Goal: Find specific page/section: Find specific page/section

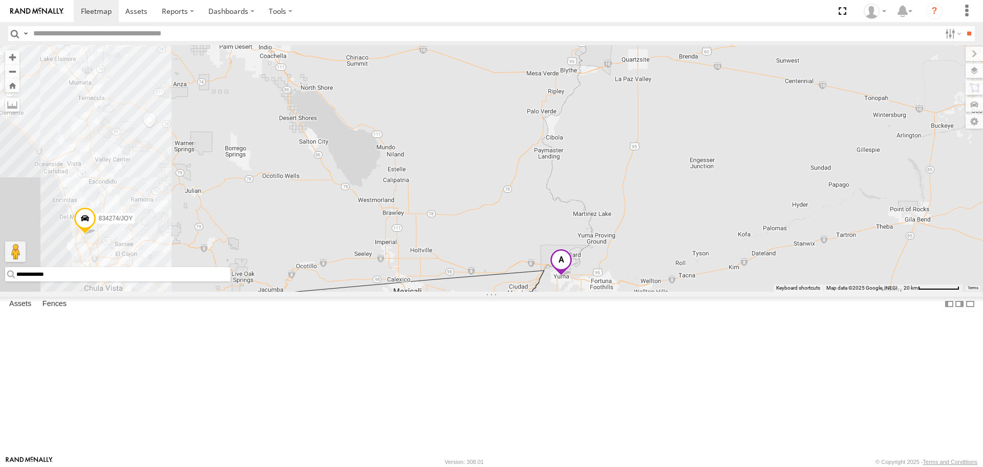
drag, startPoint x: 393, startPoint y: 201, endPoint x: 528, endPoint y: 286, distance: 159.3
click at [528, 286] on div "TAXZ467188 JUSTIN/T-1628 NILLS 834274/JOY LUIS CAMPOS" at bounding box center [491, 168] width 983 height 246
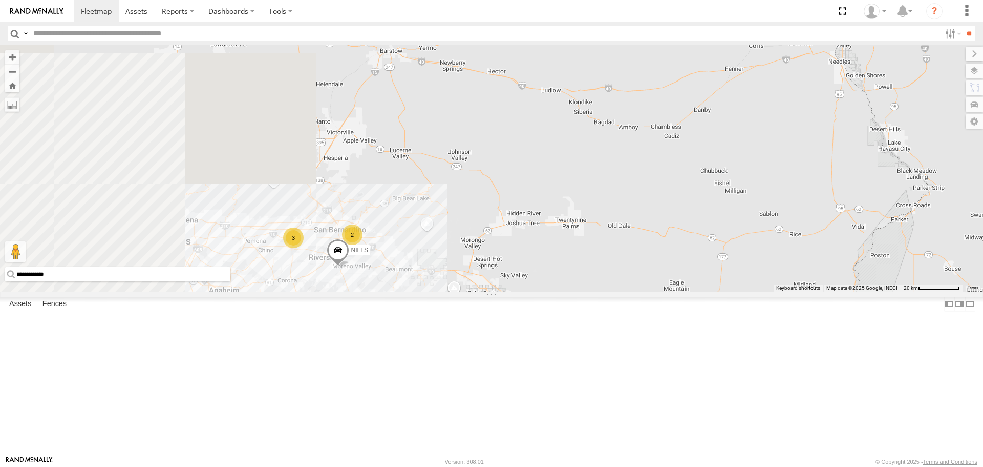
drag, startPoint x: 454, startPoint y: 406, endPoint x: 507, endPoint y: 439, distance: 62.4
click at [507, 291] on div "NILLS 834274/JOY 3 2" at bounding box center [491, 168] width 983 height 246
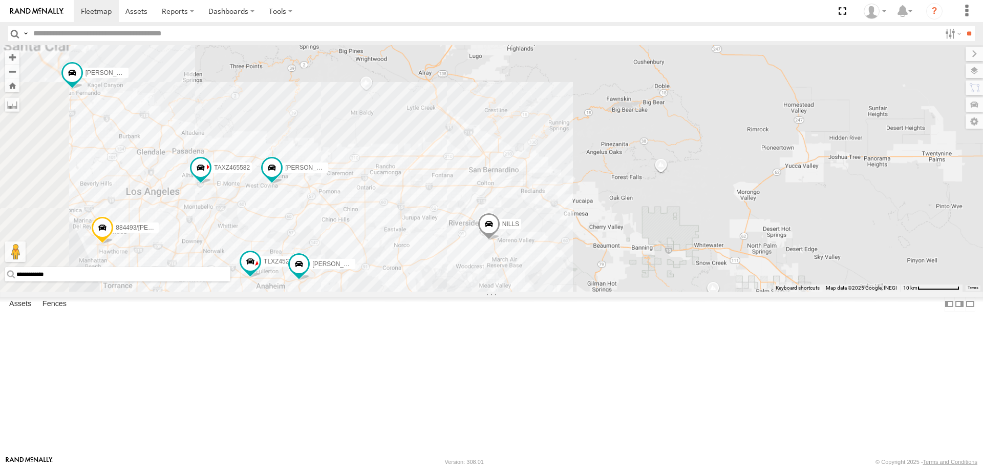
drag, startPoint x: 348, startPoint y: 336, endPoint x: 482, endPoint y: 323, distance: 134.3
click at [482, 291] on div "NILLS 834274/JOY TAXZ467188 884493/RUDYS JUSTIN/T-1628 TLXZ452049 MOHAPE/T-1689…" at bounding box center [491, 168] width 983 height 246
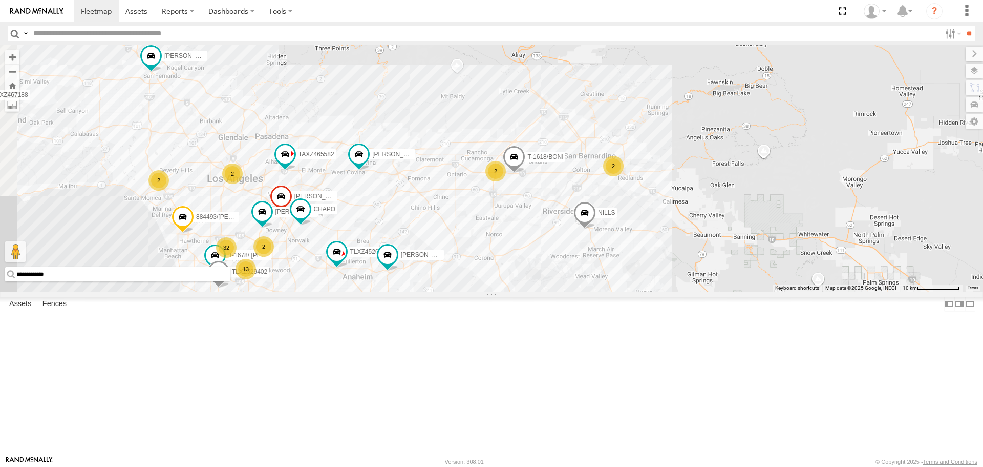
drag, startPoint x: 451, startPoint y: 305, endPoint x: 471, endPoint y: 293, distance: 22.9
click at [471, 291] on div "NILLS 834274/JOY TAXZ467188 884493/RUDYS JUSTIN/T-1628 TLXZ452049 MOHAPE/T-1689…" at bounding box center [491, 168] width 983 height 246
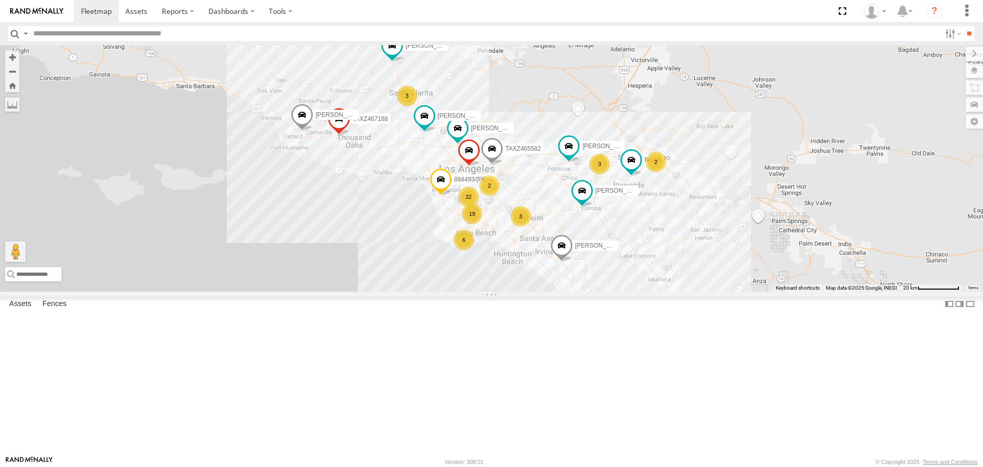
drag, startPoint x: 525, startPoint y: 340, endPoint x: 484, endPoint y: 276, distance: 76.4
click at [485, 277] on div "TAXZ467188 884493/RUDYS DANTE JUSTIN/T-1628 GILDER MOHAPE/T-1689 NILLS LUIS CAM…" at bounding box center [491, 168] width 983 height 246
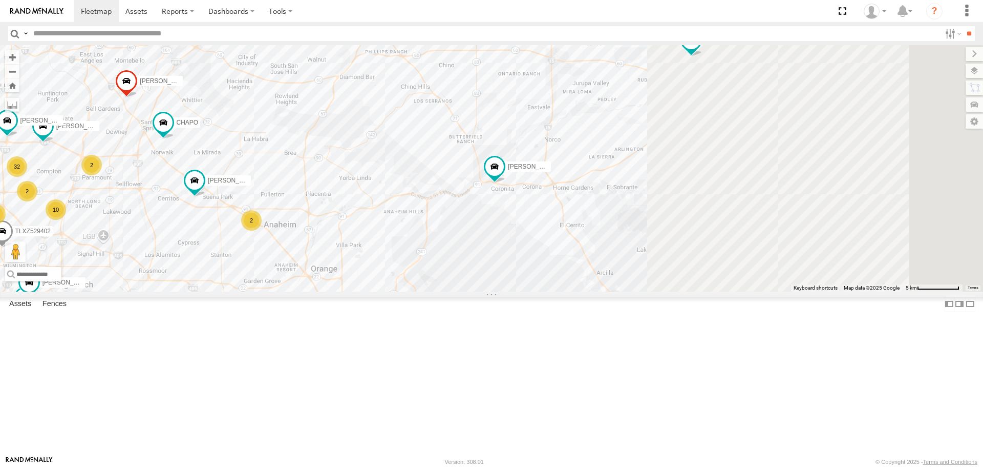
drag, startPoint x: 713, startPoint y: 257, endPoint x: 323, endPoint y: 188, distance: 396.7
click at [323, 188] on div "TAXZ467188 884493/RUDYS DANTE JUSTIN/T-1628 GILDER MOHAPE/T-1689 NILLS LUIS CAM…" at bounding box center [491, 168] width 983 height 246
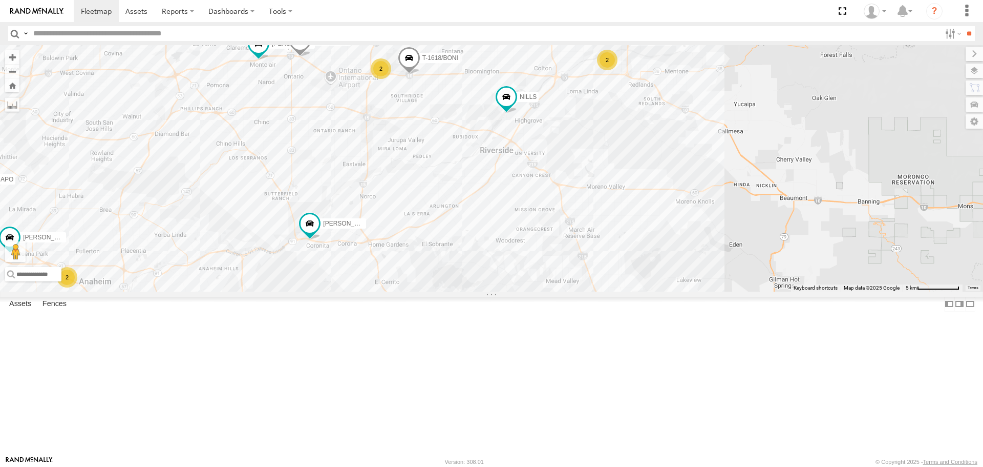
drag, startPoint x: 654, startPoint y: 236, endPoint x: 486, endPoint y: 297, distance: 178.7
click at [486, 291] on div "TAXZ467188 884493/RUDYS DANTE JUSTIN/T-1628 GILDER MOHAPE/T-1689 NILLS LUIS CAM…" at bounding box center [491, 168] width 983 height 246
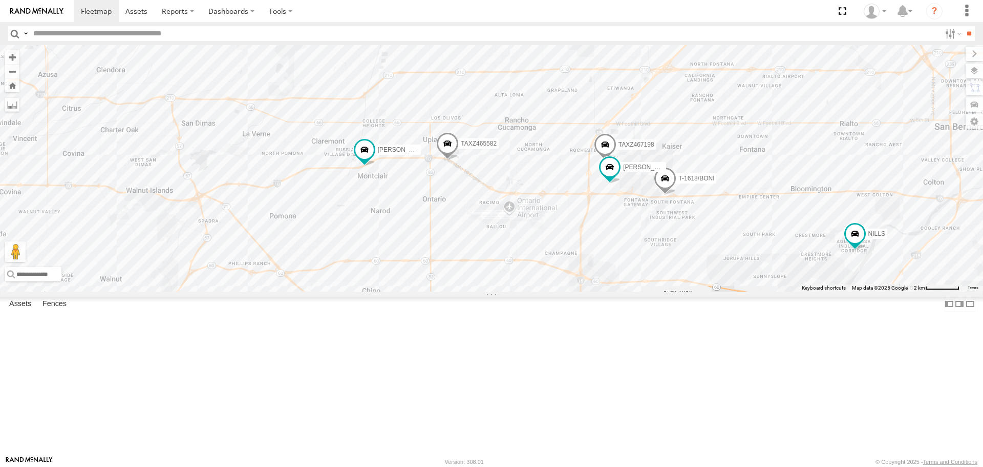
drag, startPoint x: 693, startPoint y: 152, endPoint x: 983, endPoint y: 247, distance: 305.0
click at [983, 247] on div "TAXZ467188 884493/RUDYS DANTE JUSTIN/T-1628 GILDER MOHAPE/T-1689 NILLS LUIS CAM…" at bounding box center [491, 168] width 983 height 246
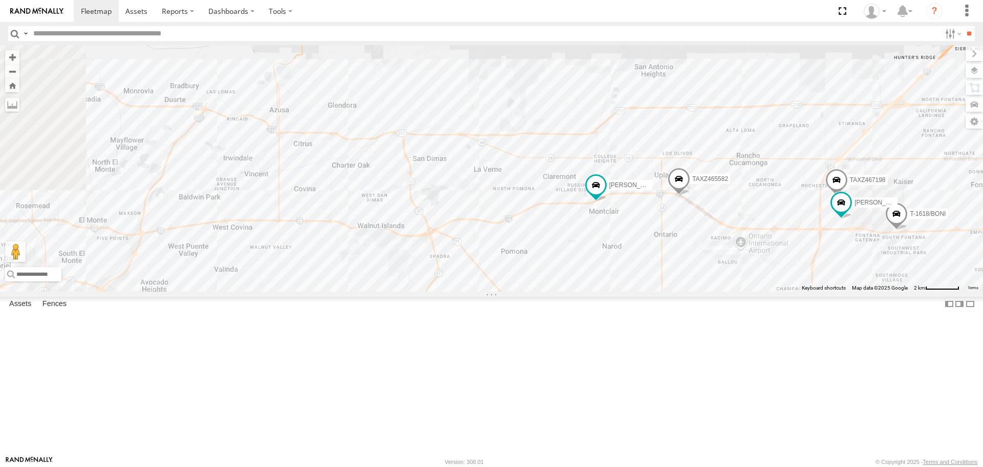
drag, startPoint x: 608, startPoint y: 193, endPoint x: 829, endPoint y: 227, distance: 223.5
click at [829, 227] on div "TAXZ467188 884493/RUDYS DANTE JUSTIN/T-1628 GILDER MOHAPE/T-1689 NILLS LUIS CAM…" at bounding box center [491, 168] width 983 height 246
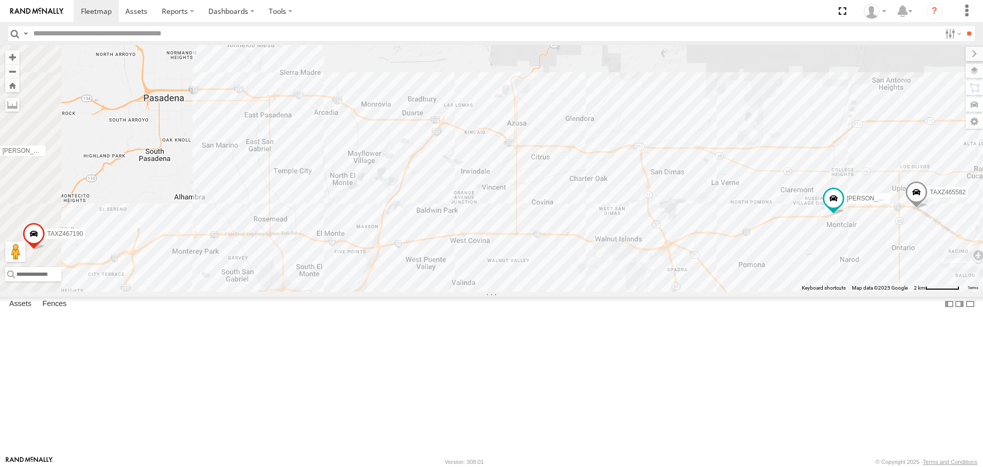
drag, startPoint x: 418, startPoint y: 241, endPoint x: 681, endPoint y: 256, distance: 262.7
click at [681, 256] on div "TAXZ467188 884493/RUDYS DANTE JUSTIN/T-1628 GILDER MOHAPE/T-1689 NILLS LUIS CAM…" at bounding box center [491, 168] width 983 height 246
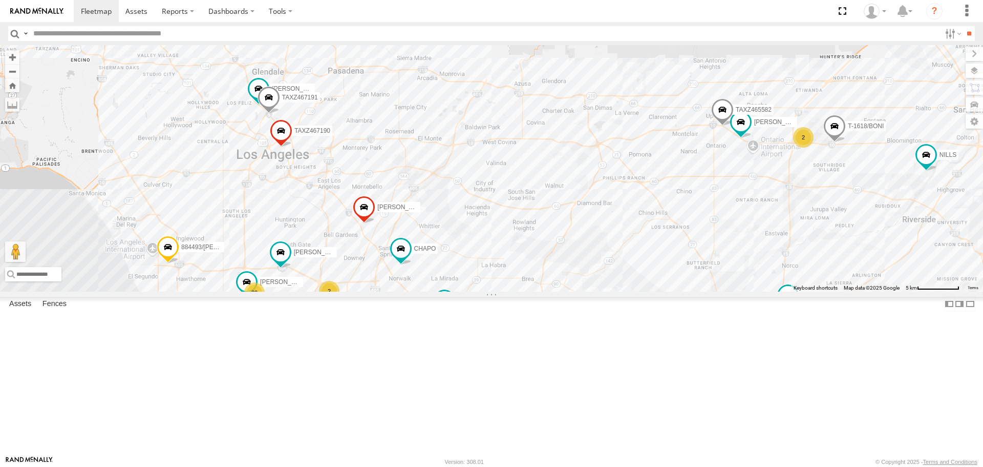
drag, startPoint x: 527, startPoint y: 308, endPoint x: 545, endPoint y: 248, distance: 62.5
click at [545, 248] on div "TAXZ467188 884493/RUDYS DANTE JUSTIN/T-1628 GILDER MOHAPE/T-1689 NILLS LUIS CAM…" at bounding box center [491, 168] width 983 height 246
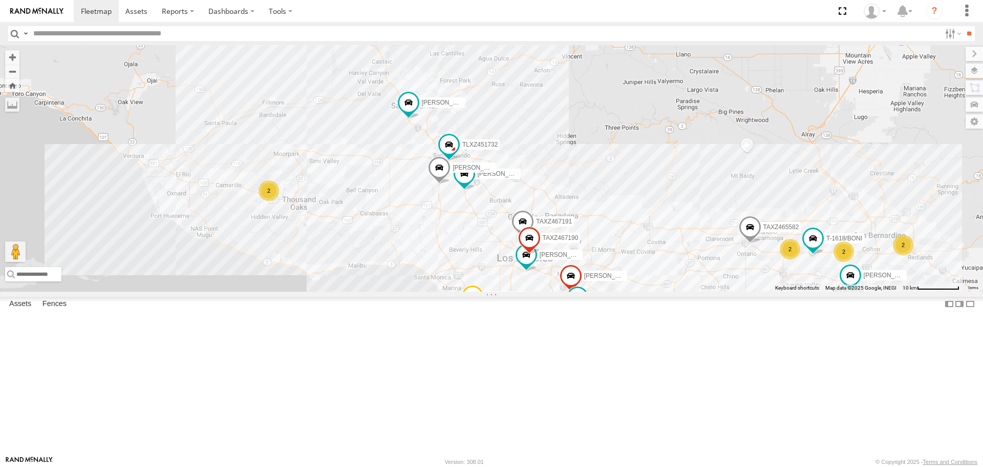
drag, startPoint x: 636, startPoint y: 301, endPoint x: 636, endPoint y: 234, distance: 67.1
click at [636, 234] on div "884493/RUDYS 377214/JOSE SANCHEZ TLXZ452049 LUIS CAMPOS TAXZ465582 JUSTIN /T-16…" at bounding box center [491, 168] width 983 height 246
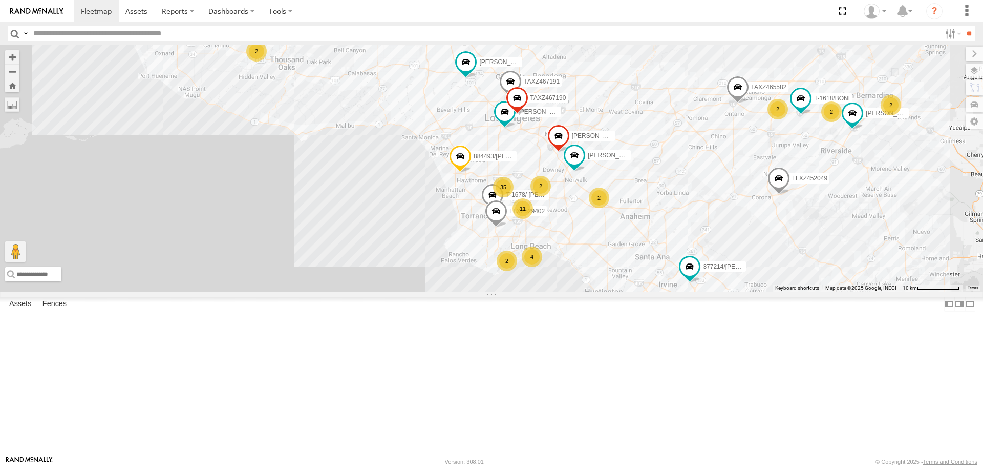
drag, startPoint x: 706, startPoint y: 349, endPoint x: 695, endPoint y: 248, distance: 102.0
click at [697, 246] on div "LARS/T-1623 LEVERN/T-1627 884493/RUDYS 377214/JOSE SANCHEZ T-1618/BONI JUSTIN/T…" at bounding box center [491, 168] width 983 height 246
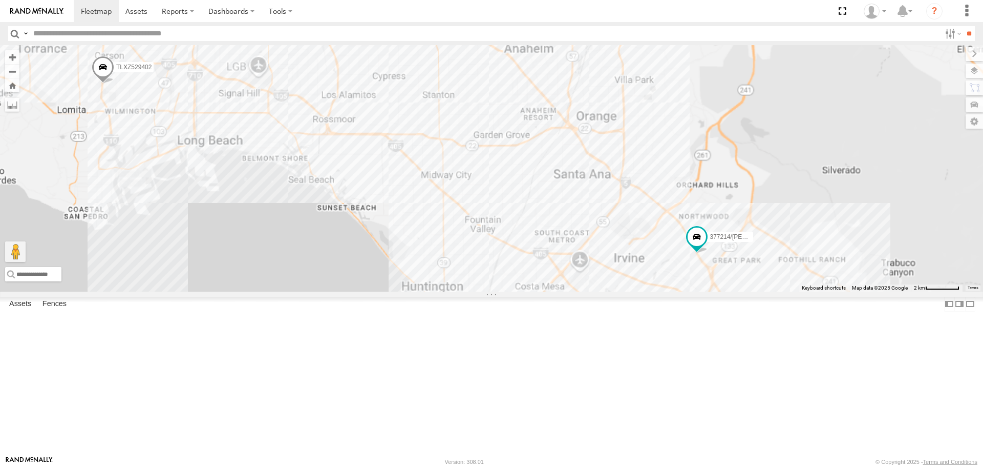
drag, startPoint x: 670, startPoint y: 330, endPoint x: 631, endPoint y: 265, distance: 75.4
click at [631, 265] on div "LARS/T-1623 LEVERN/T-1627 884493/RUDYS 377214/JOSE SANCHEZ T-1618/BONI JUSTIN/T…" at bounding box center [491, 168] width 983 height 246
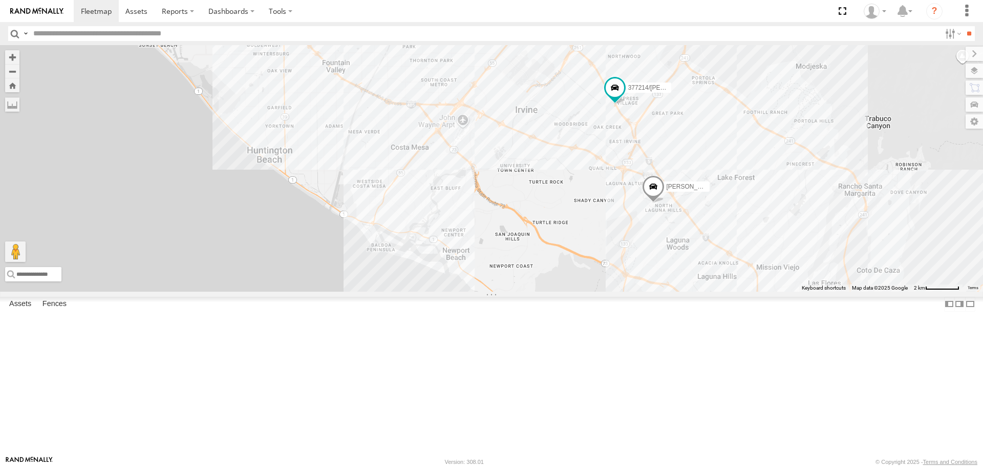
drag, startPoint x: 690, startPoint y: 343, endPoint x: 595, endPoint y: 251, distance: 132.2
click at [595, 251] on div "LARS/T-1623 LEVERN/T-1627 884493/RUDYS 377214/JOSE SANCHEZ T-1618/BONI JUSTIN/T…" at bounding box center [491, 168] width 983 height 246
click at [652, 202] on span at bounding box center [653, 189] width 23 height 28
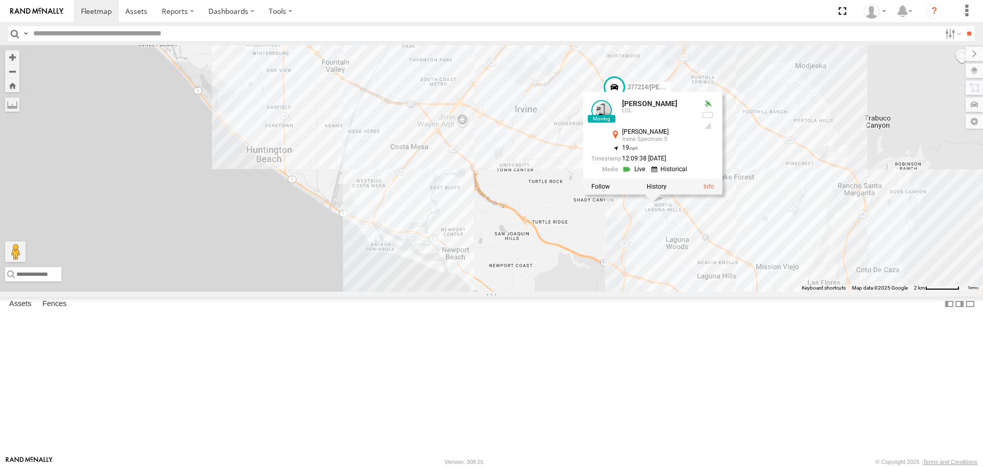
click at [651, 195] on div at bounding box center [652, 186] width 139 height 15
click at [653, 191] on label at bounding box center [657, 186] width 20 height 7
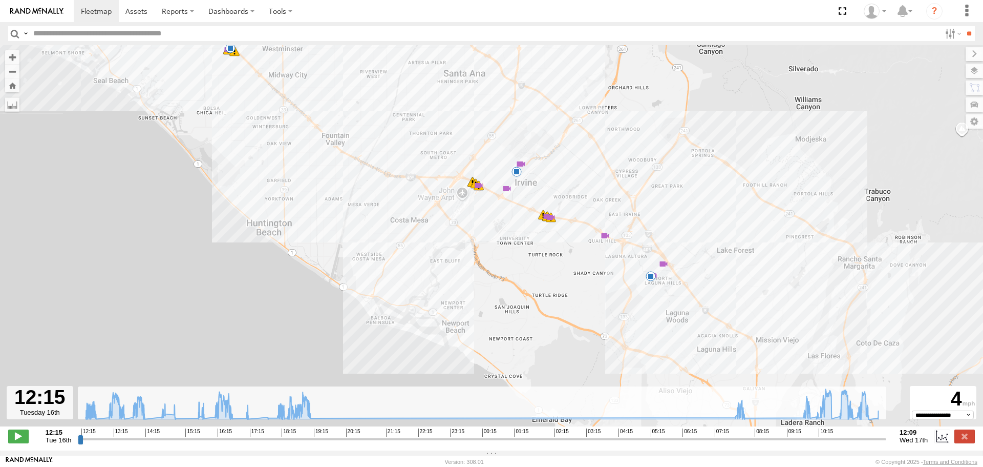
type input "**********"
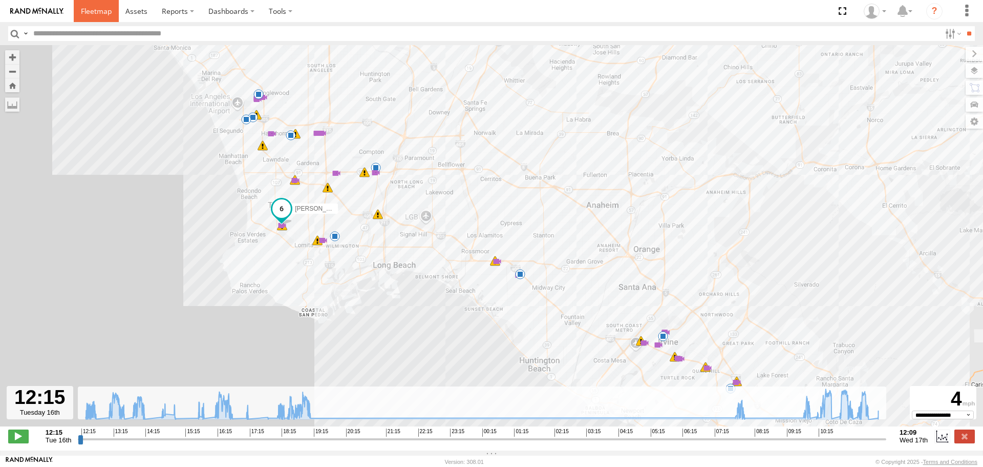
click at [96, 15] on span at bounding box center [96, 11] width 31 height 10
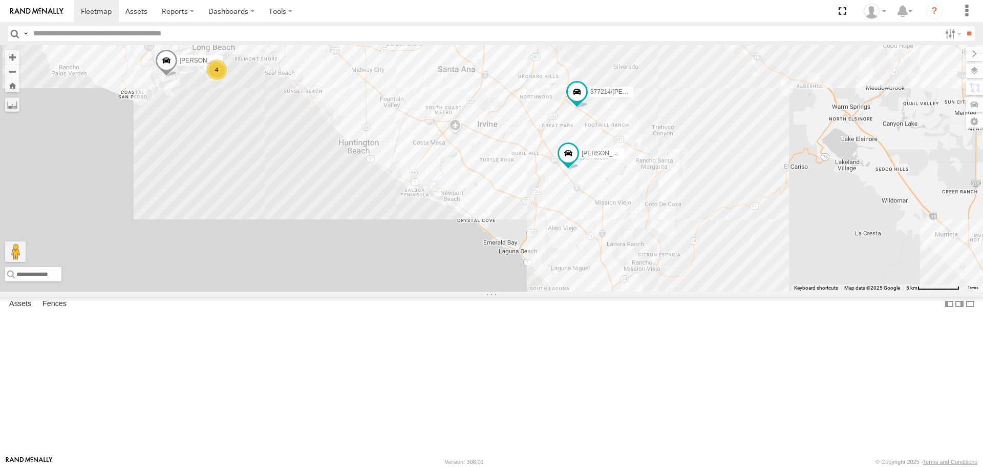
drag, startPoint x: 385, startPoint y: 191, endPoint x: 435, endPoint y: 270, distance: 94.4
click at [435, 270] on div "TAXZ467188 884493/[PERSON_NAME] [PERSON_NAME]/T-1628 NILLS TAXZ467198 834274/[P…" at bounding box center [491, 168] width 983 height 246
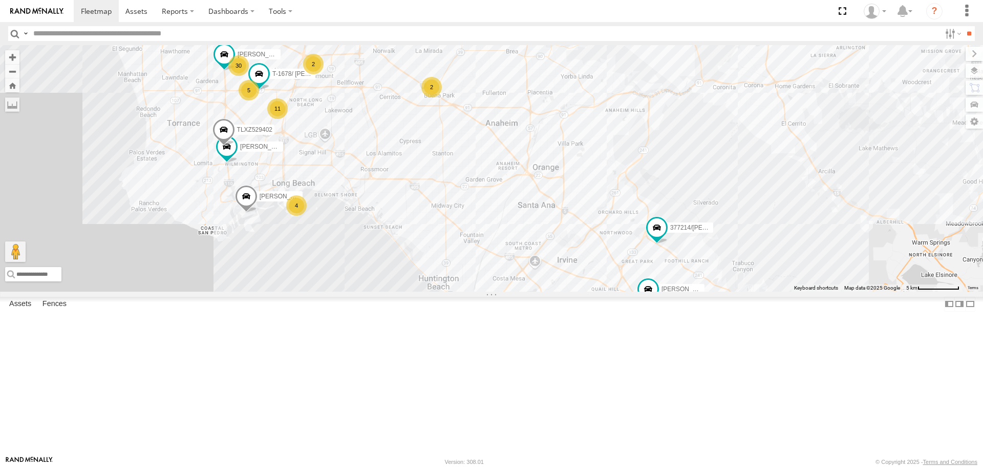
drag, startPoint x: 450, startPoint y: 225, endPoint x: 483, endPoint y: 306, distance: 87.5
click at [483, 291] on div "TAXZ467188 884493/[PERSON_NAME] [PERSON_NAME]/T-1628 NILLS TAXZ467198 834274/[P…" at bounding box center [491, 168] width 983 height 246
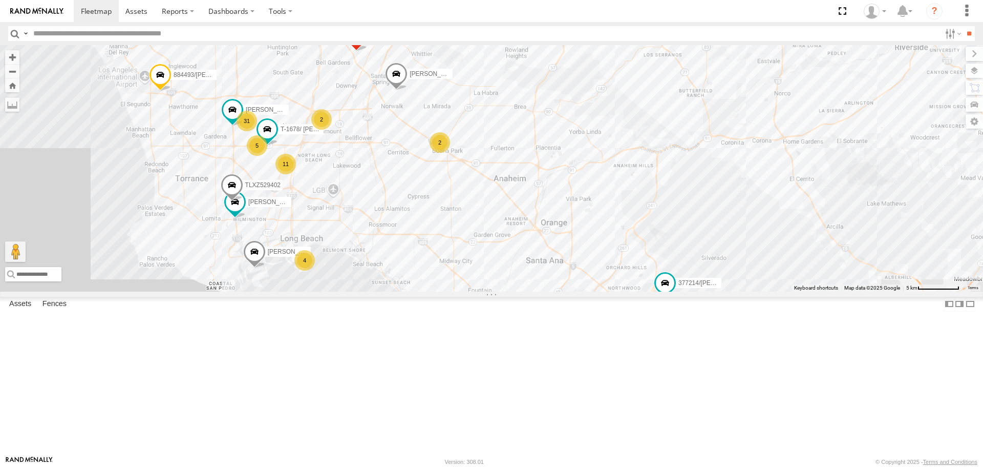
drag, startPoint x: 420, startPoint y: 284, endPoint x: 428, endPoint y: 311, distance: 28.2
click at [428, 291] on div "TAXZ467188 884493/[PERSON_NAME] [PERSON_NAME]/T-1628 NILLS TAXZ467198 834274/[P…" at bounding box center [491, 168] width 983 height 246
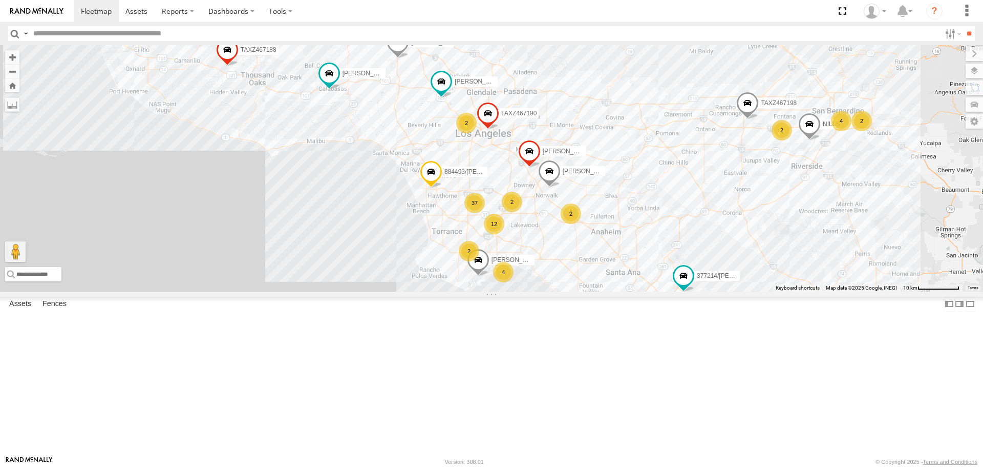
drag, startPoint x: 396, startPoint y: 161, endPoint x: 515, endPoint y: 193, distance: 122.4
click at [515, 118] on label "TAXZ467190" at bounding box center [516, 113] width 46 height 10
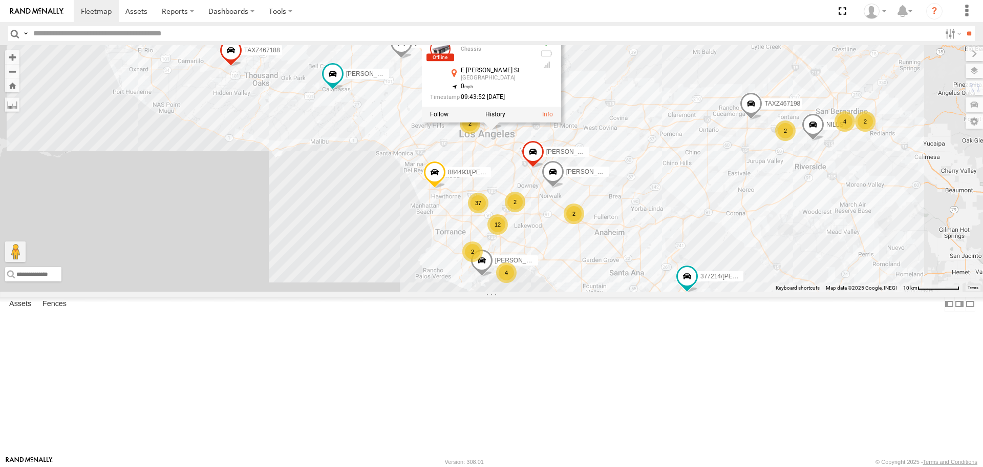
click at [666, 183] on div "TAXZ467188 884493/[PERSON_NAME] TAXZ467198 834274/[PERSON_NAME]/T-1623 [PERSON_…" at bounding box center [491, 168] width 983 height 246
